Goal: Navigation & Orientation: Understand site structure

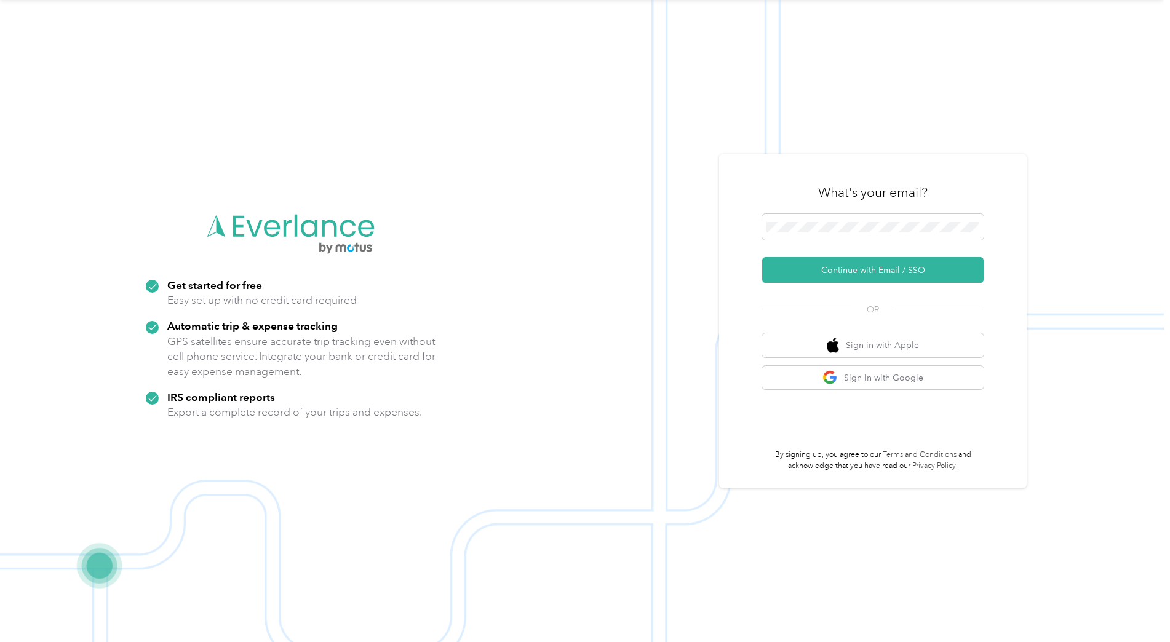
scroll to position [23, 0]
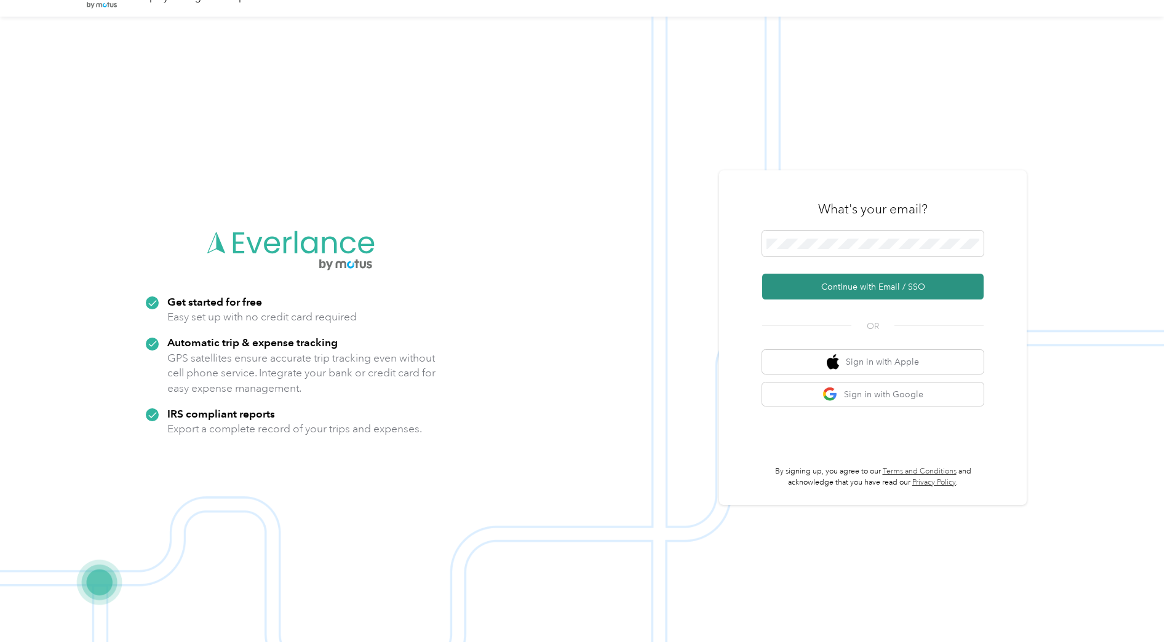
click at [837, 284] on button "Continue with Email / SSO" at bounding box center [872, 287] width 221 height 26
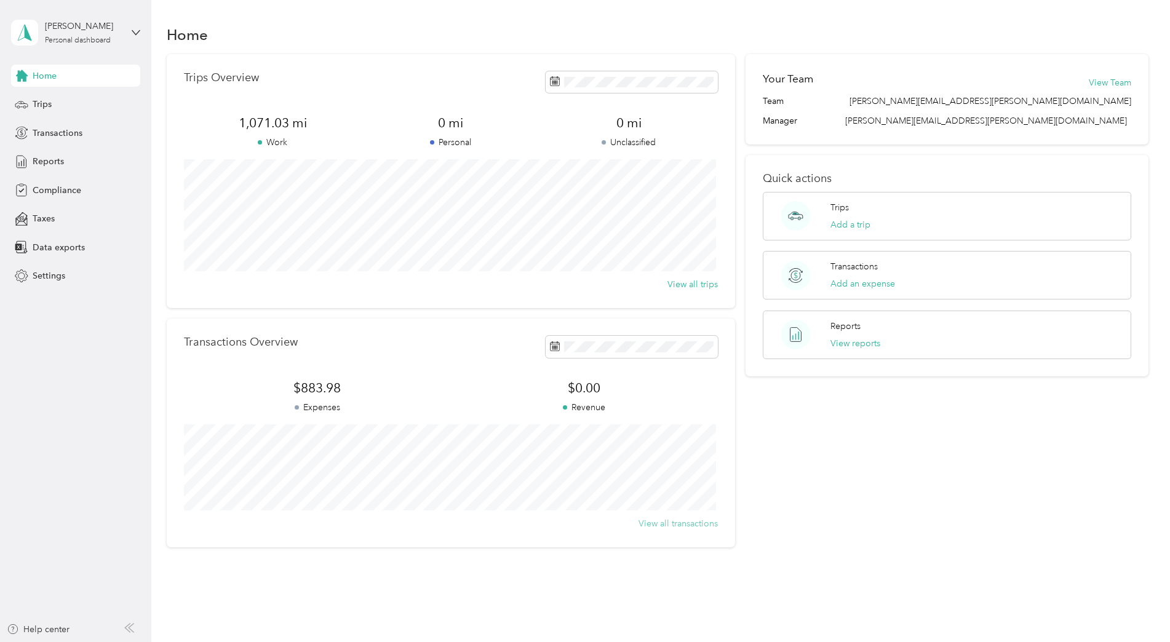
click at [670, 527] on button "View all transactions" at bounding box center [677, 523] width 79 height 13
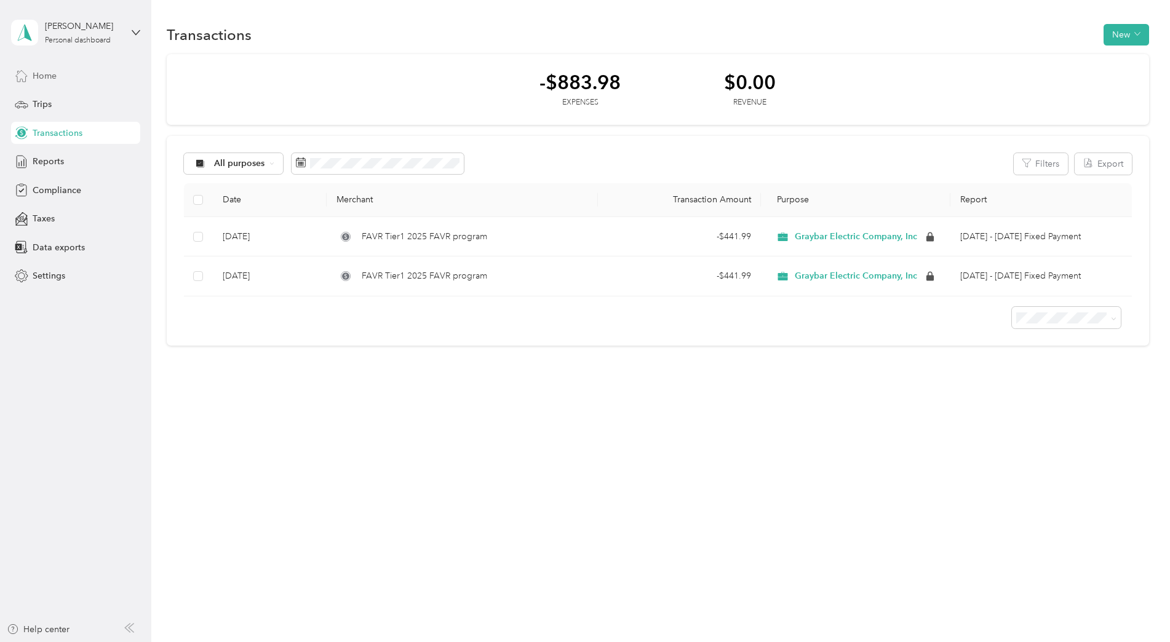
click at [60, 76] on div "Home" at bounding box center [75, 76] width 129 height 22
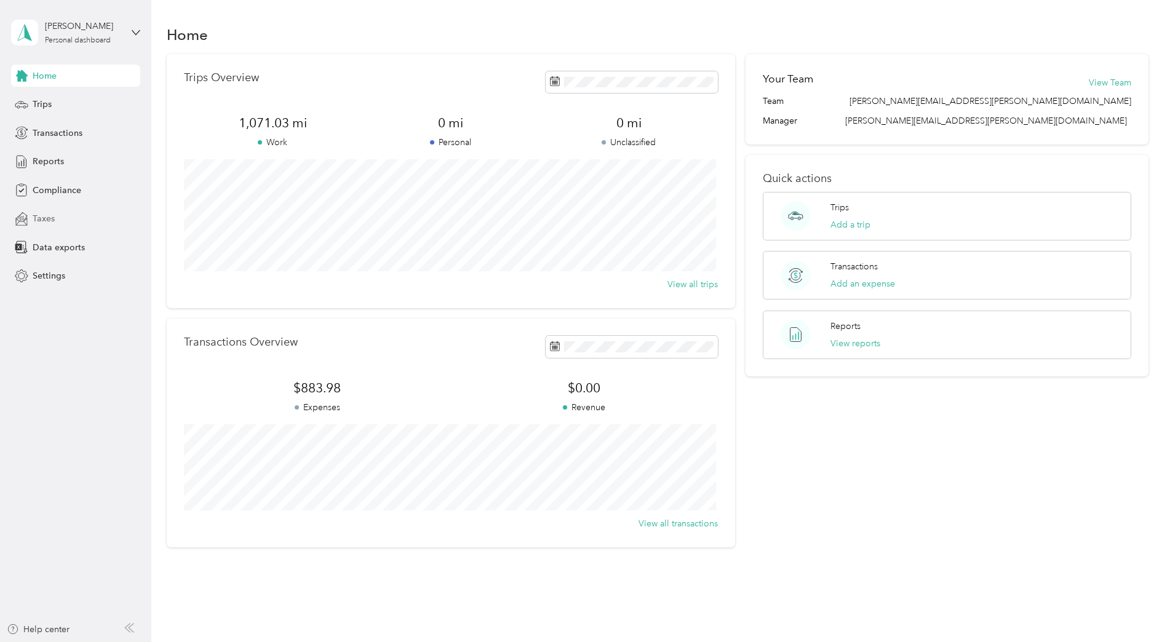
click at [38, 226] on div "Taxes" at bounding box center [75, 219] width 129 height 22
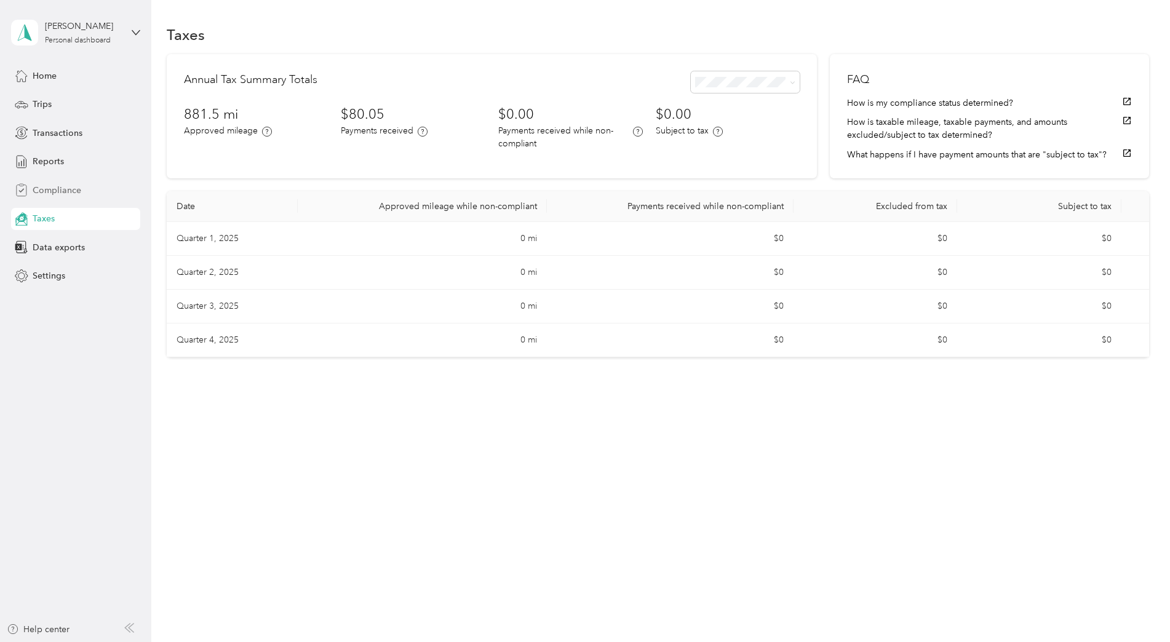
click at [38, 193] on span "Compliance" at bounding box center [57, 190] width 49 height 13
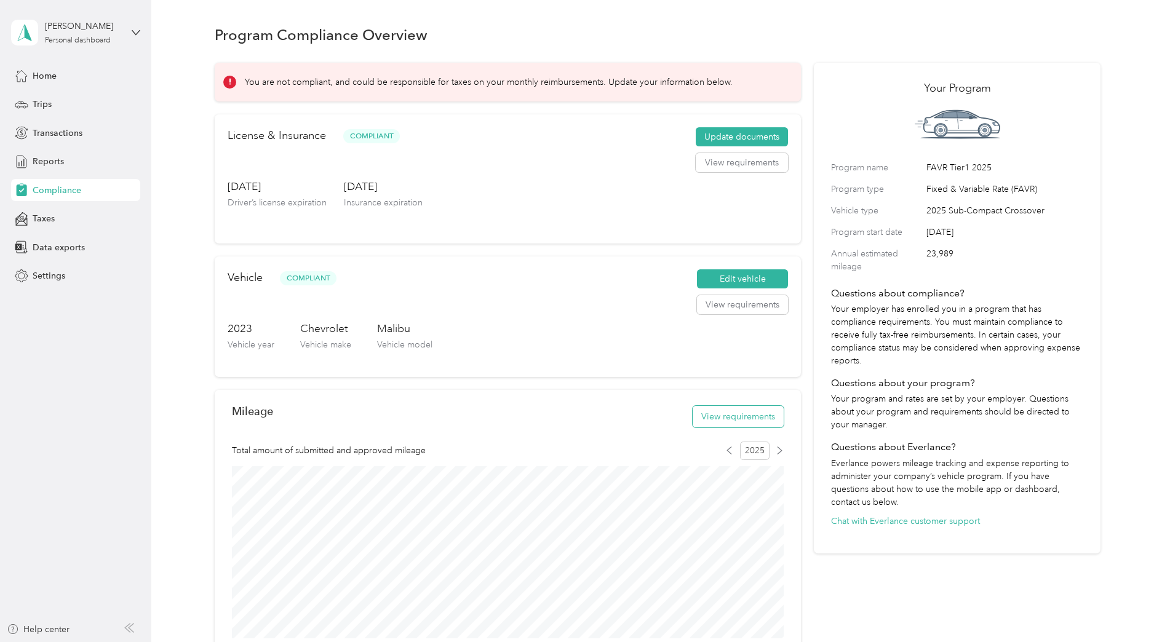
click at [710, 415] on button "View requirements" at bounding box center [738, 417] width 91 height 22
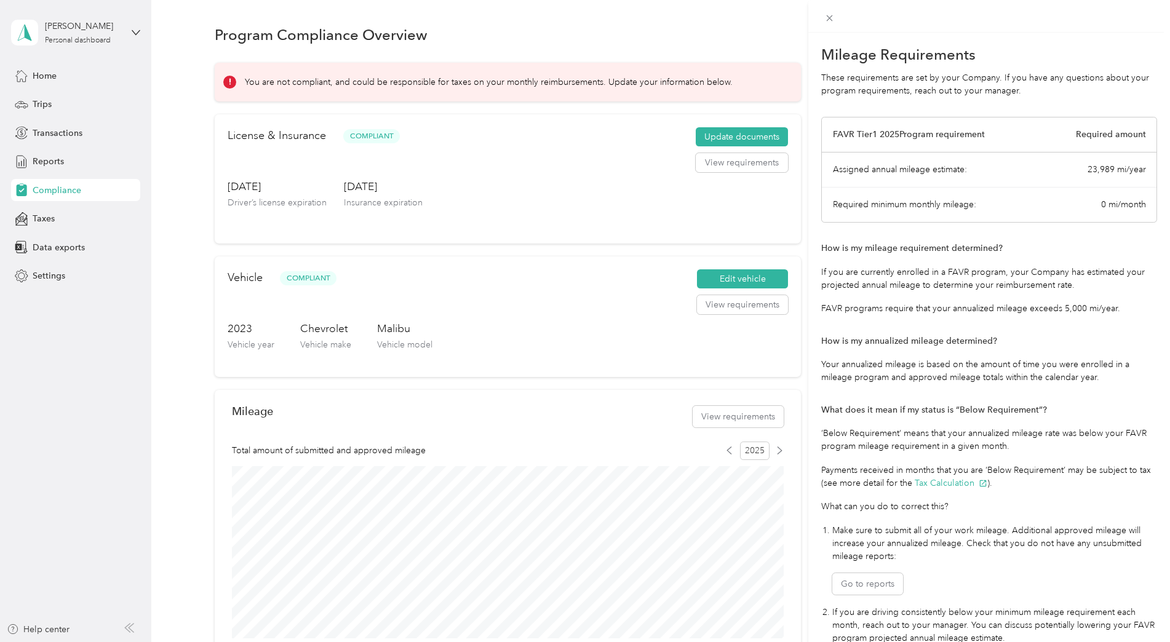
click at [275, 82] on div "Mileage Requirements These requirements are set by your Company. If you have an…" at bounding box center [585, 321] width 1170 height 642
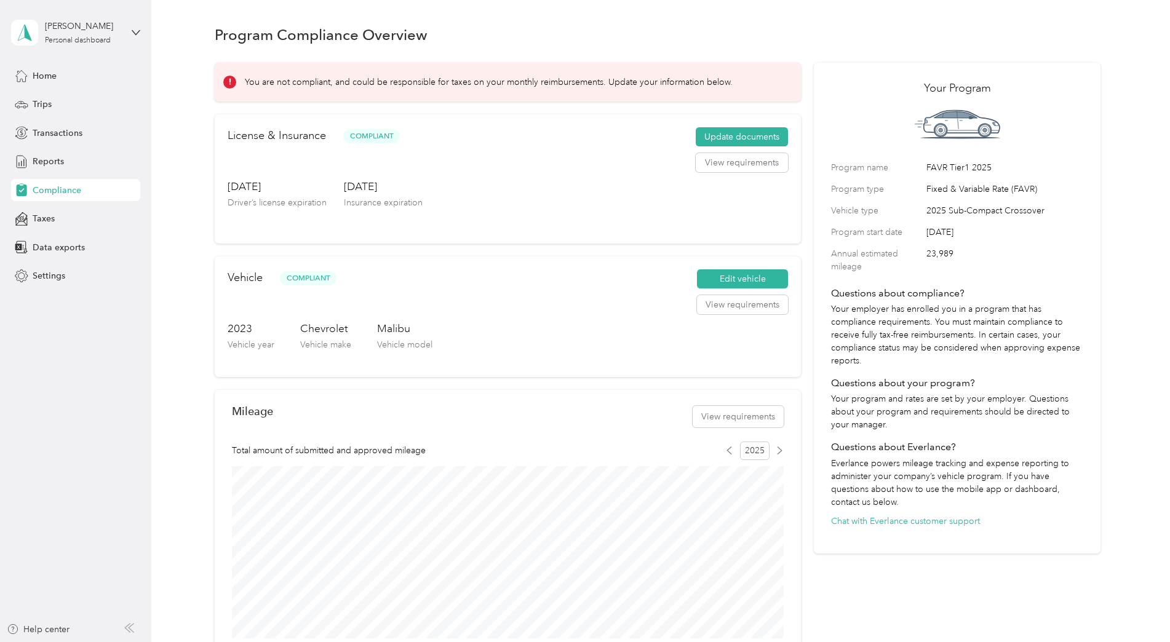
click at [275, 82] on p "You are not compliant, and could be responsible for taxes on your monthly reimb…" at bounding box center [489, 82] width 488 height 13
click at [46, 78] on span "Home" at bounding box center [45, 76] width 24 height 13
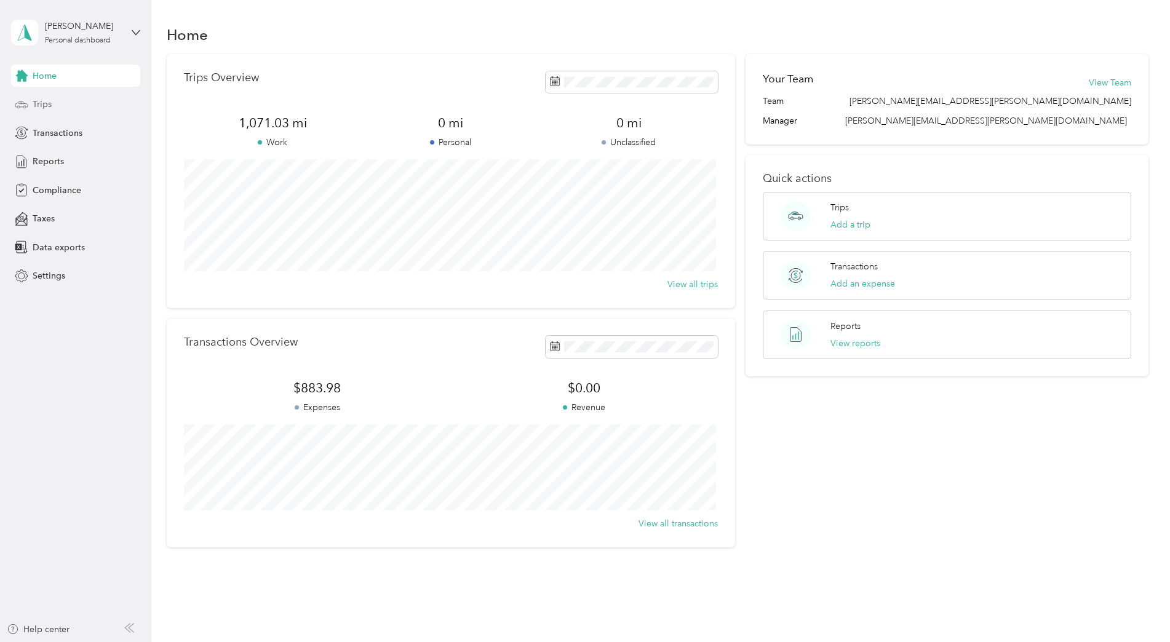
click at [46, 101] on span "Trips" at bounding box center [42, 104] width 19 height 13
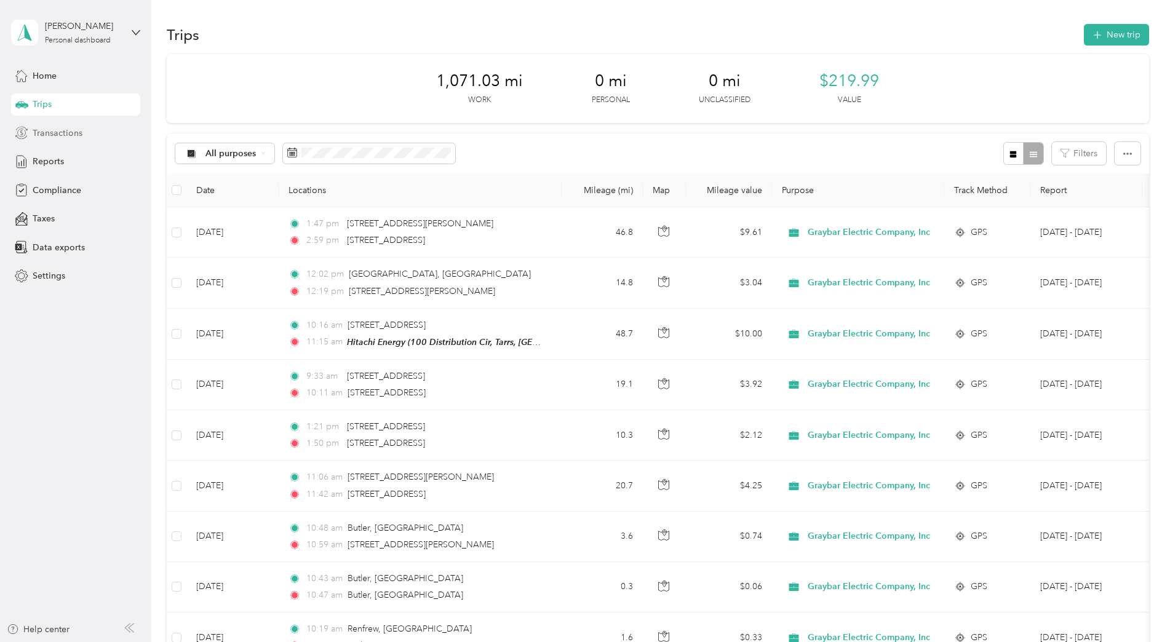
click at [44, 137] on span "Transactions" at bounding box center [58, 133] width 50 height 13
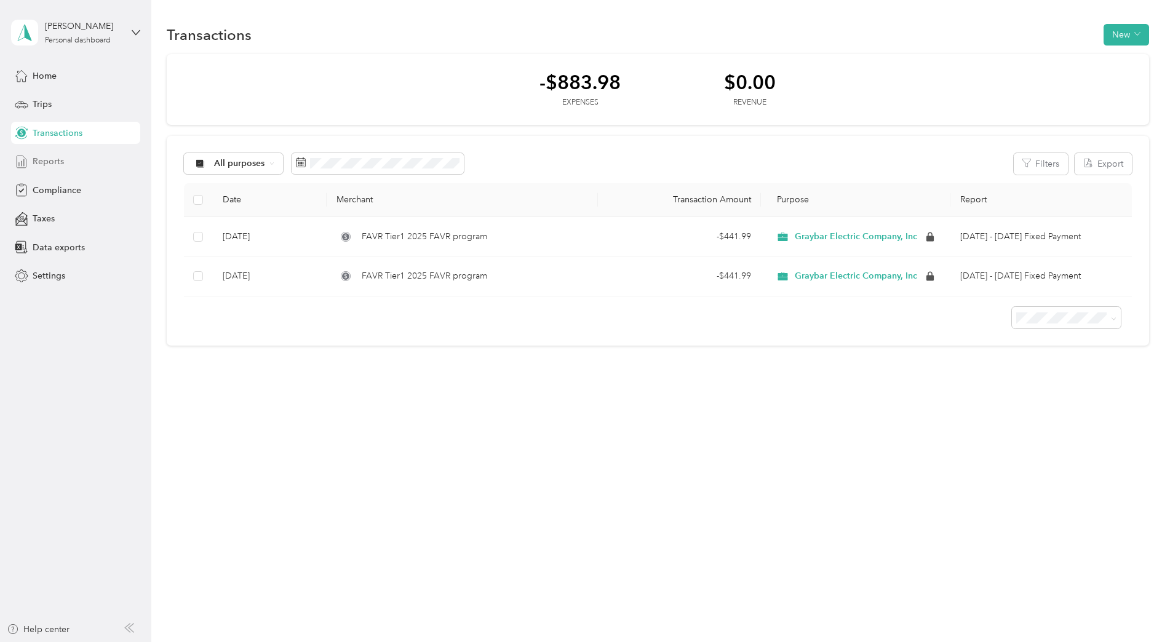
click at [47, 165] on span "Reports" at bounding box center [48, 161] width 31 height 13
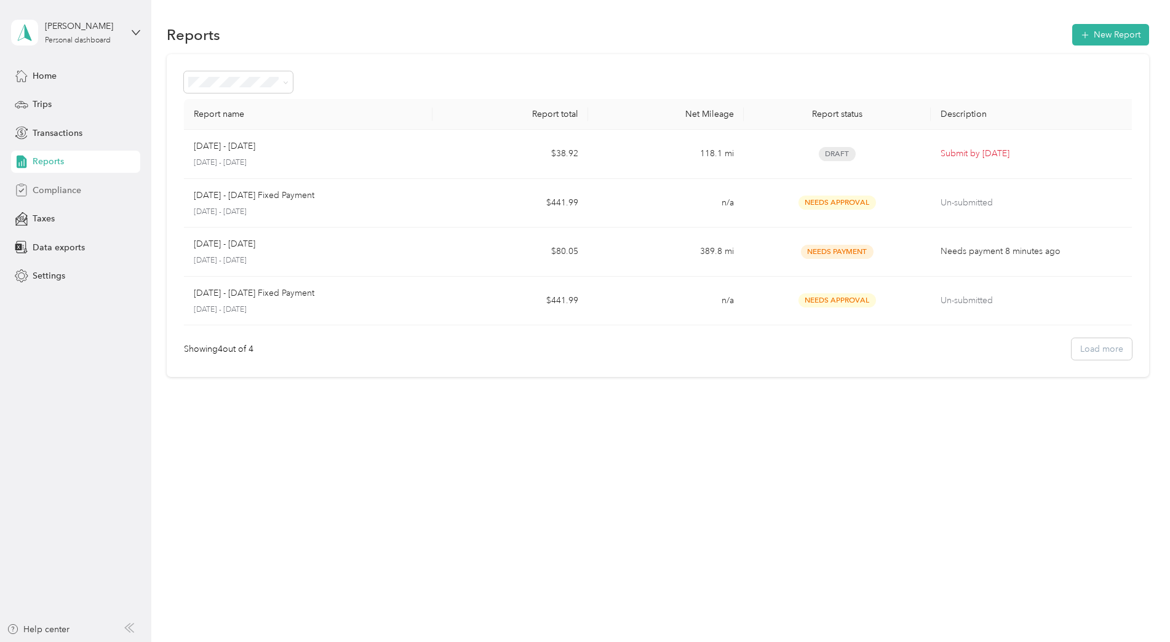
click at [68, 197] on div "Compliance" at bounding box center [75, 190] width 129 height 22
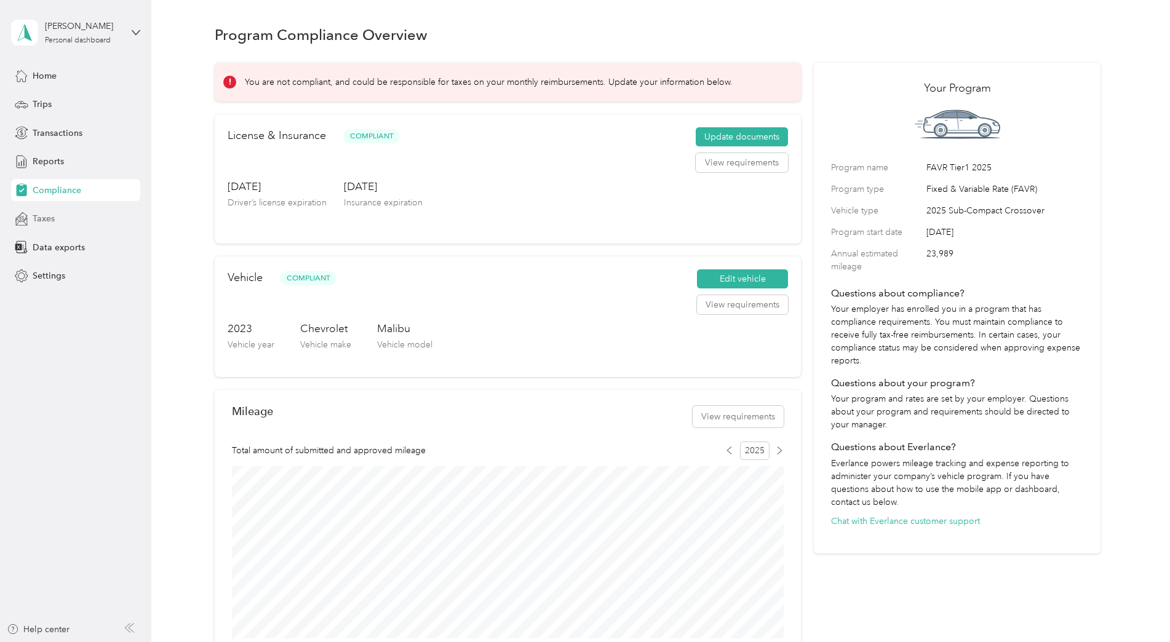
click at [55, 216] on div "Taxes" at bounding box center [75, 219] width 129 height 22
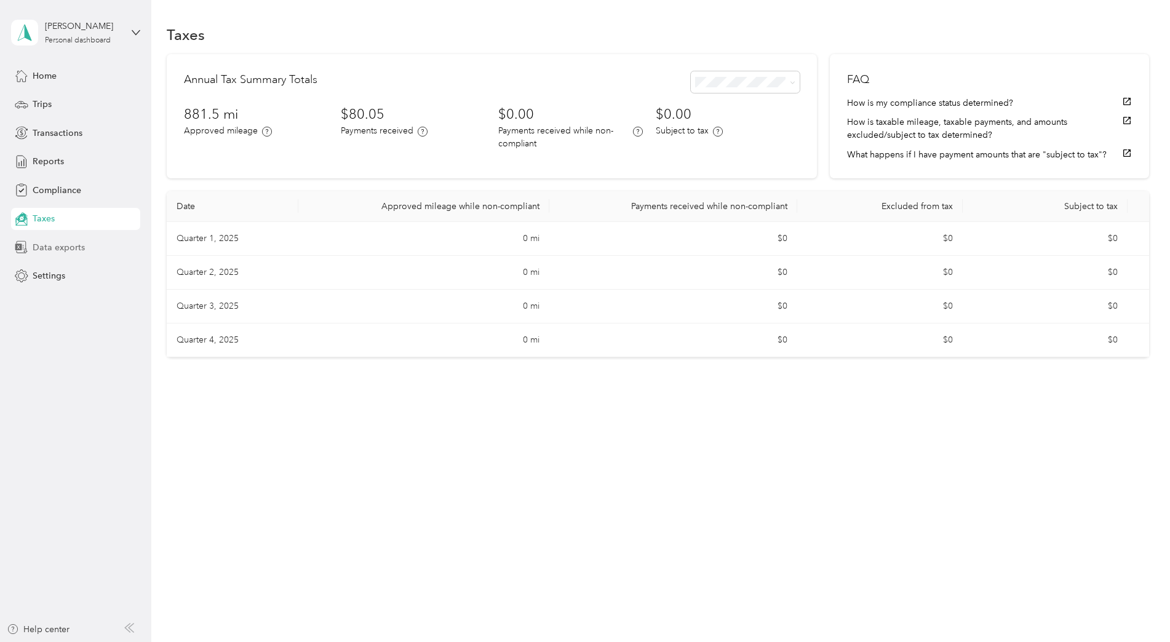
click at [62, 253] on span "Data exports" at bounding box center [59, 247] width 52 height 13
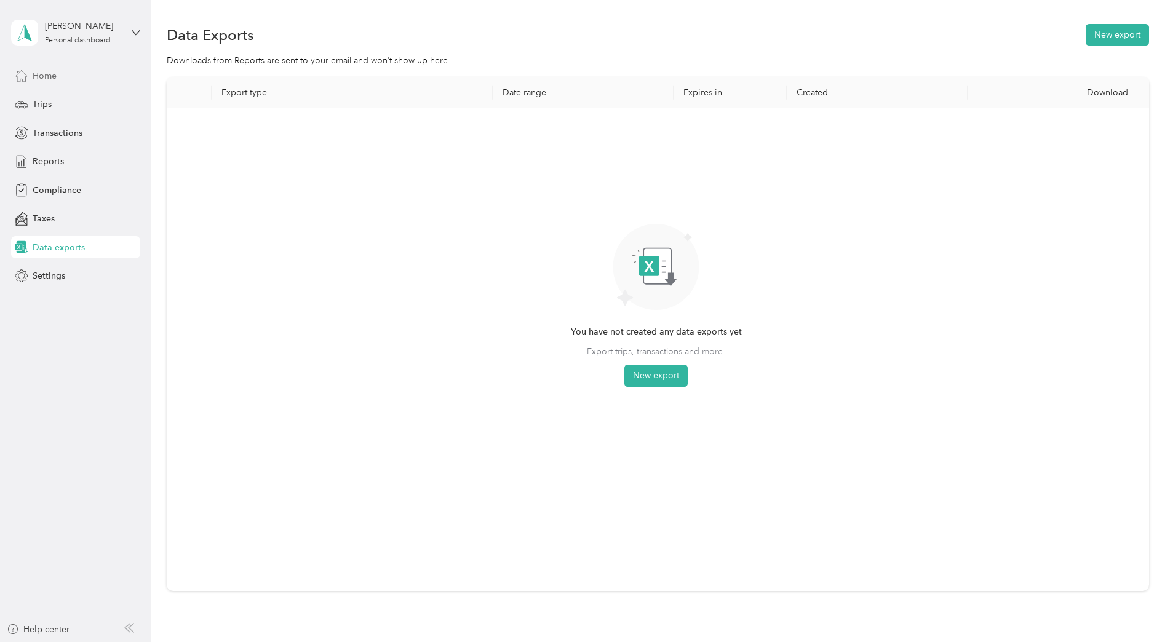
click at [27, 81] on icon at bounding box center [22, 76] width 14 height 14
